Goal: Task Accomplishment & Management: Manage account settings

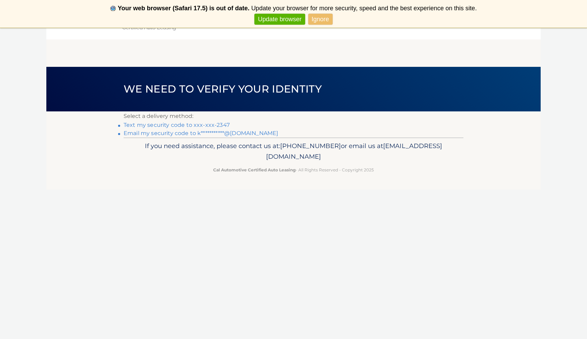
click at [206, 126] on link "Text my security code to xxx-xxx-2347" at bounding box center [177, 125] width 106 height 7
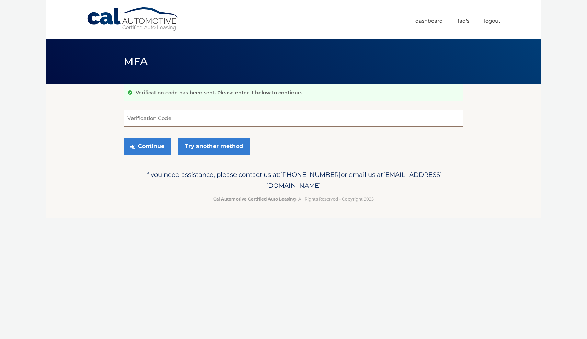
click at [195, 117] on input "Verification Code" at bounding box center [294, 118] width 340 height 17
type input "512987"
click at [155, 147] on button "Continue" at bounding box center [148, 146] width 48 height 17
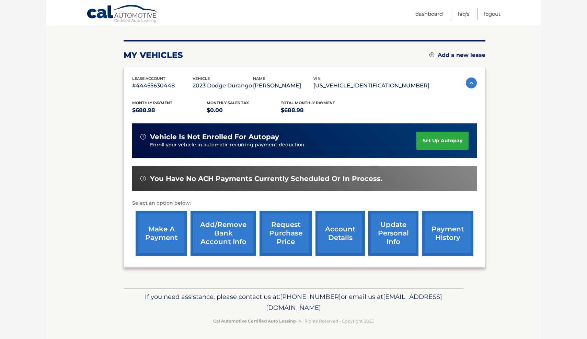
scroll to position [75, 0]
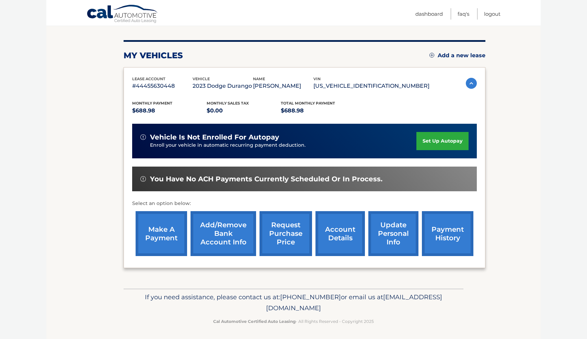
click at [296, 236] on link "request purchase price" at bounding box center [285, 233] width 53 height 45
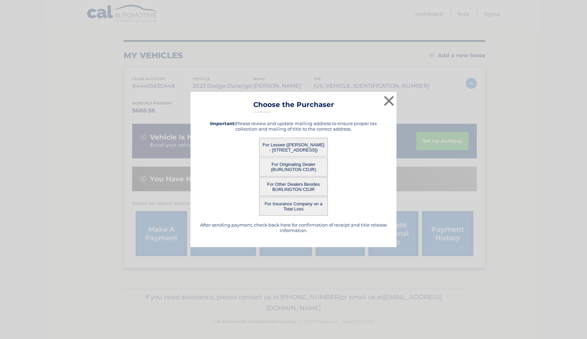
click at [313, 146] on button "For Lessee ([PERSON_NAME] - [STREET_ADDRESS])" at bounding box center [293, 147] width 69 height 19
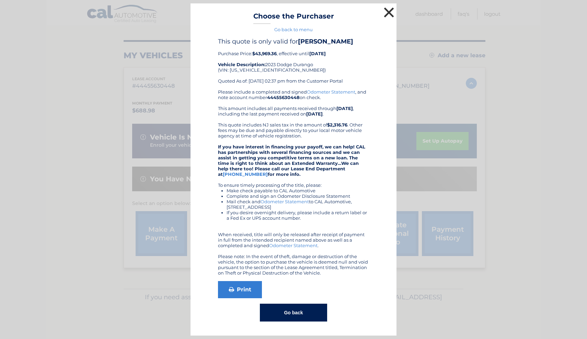
click at [390, 13] on button "×" at bounding box center [389, 12] width 14 height 14
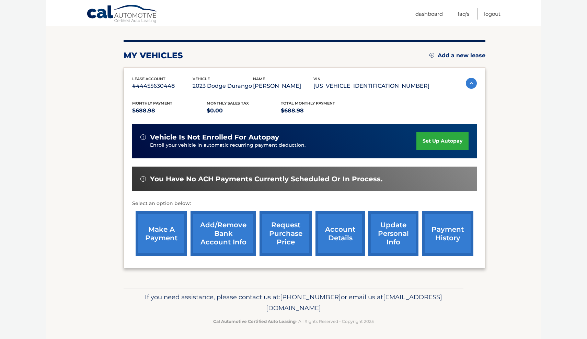
click at [89, 193] on section "my vehicles Add a new lease lease account #44455630448 vehicle 2023 Dodge Duran…" at bounding box center [293, 149] width 494 height 280
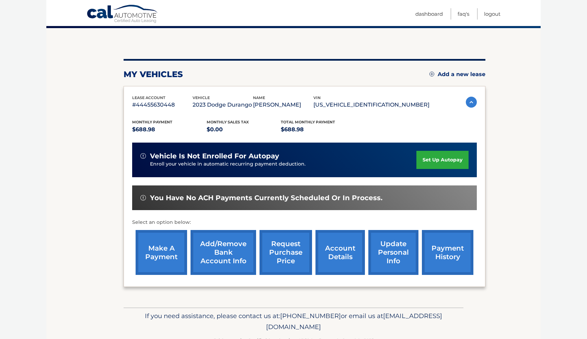
scroll to position [55, 0]
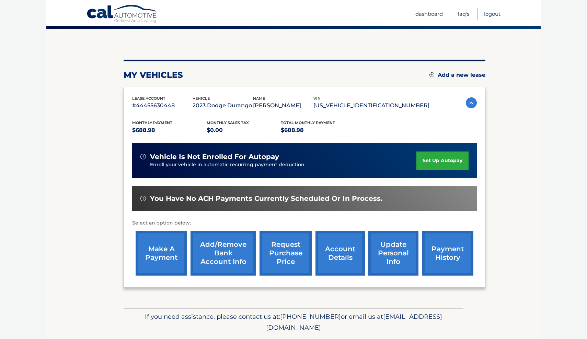
click at [496, 11] on link "Logout" at bounding box center [492, 13] width 16 height 11
